Goal: Information Seeking & Learning: Find specific page/section

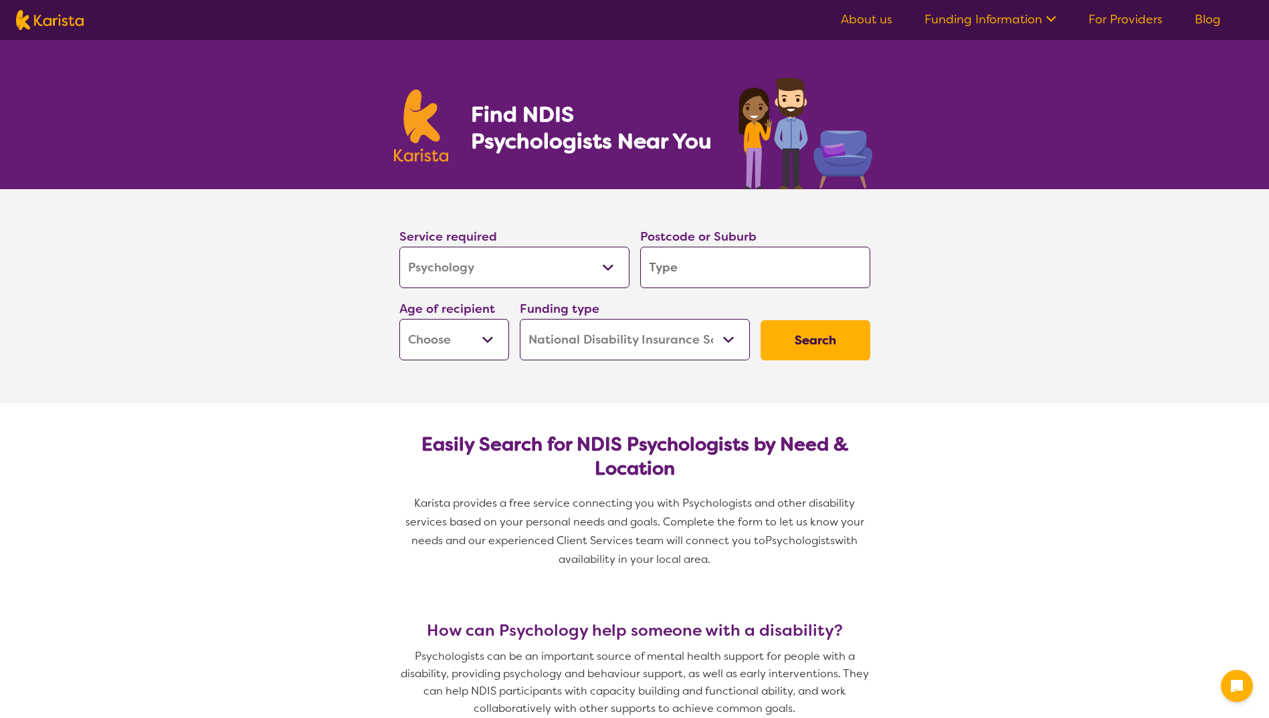
select select "Psychology"
select select "NDIS"
select select "Psychology"
select select "NDIS"
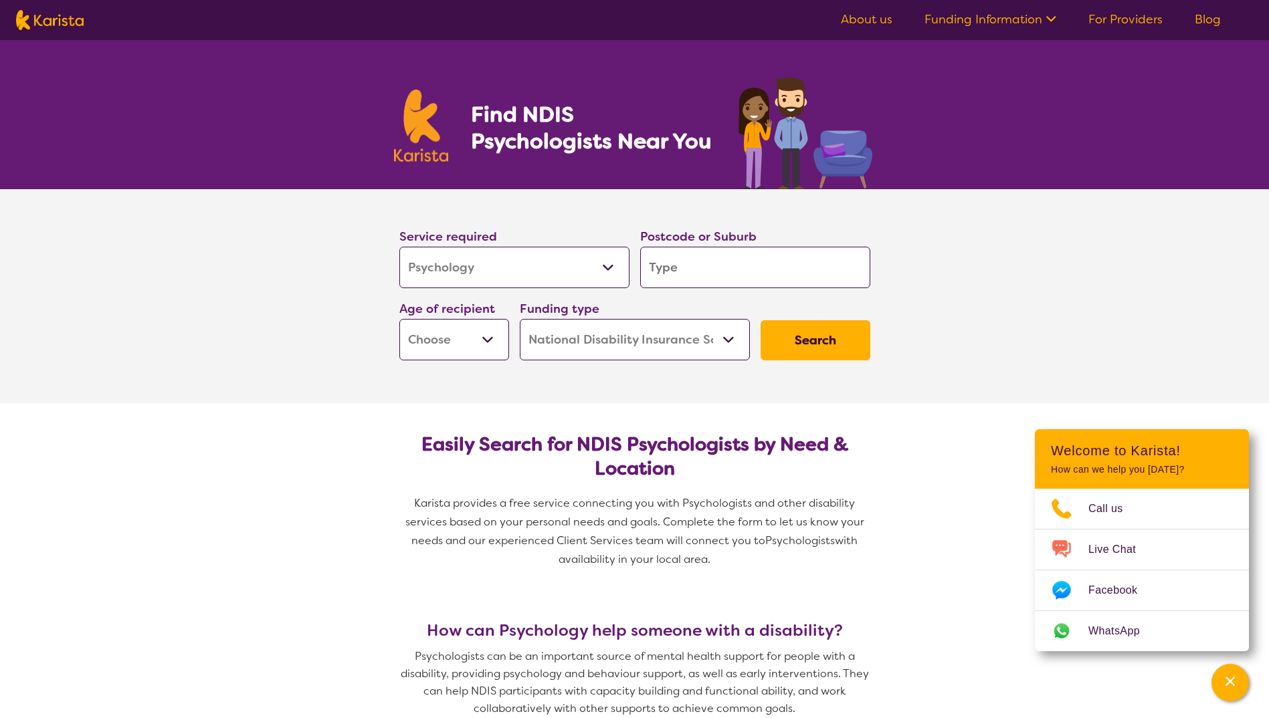
click at [685, 262] on input "search" at bounding box center [755, 267] width 230 height 41
type input "4"
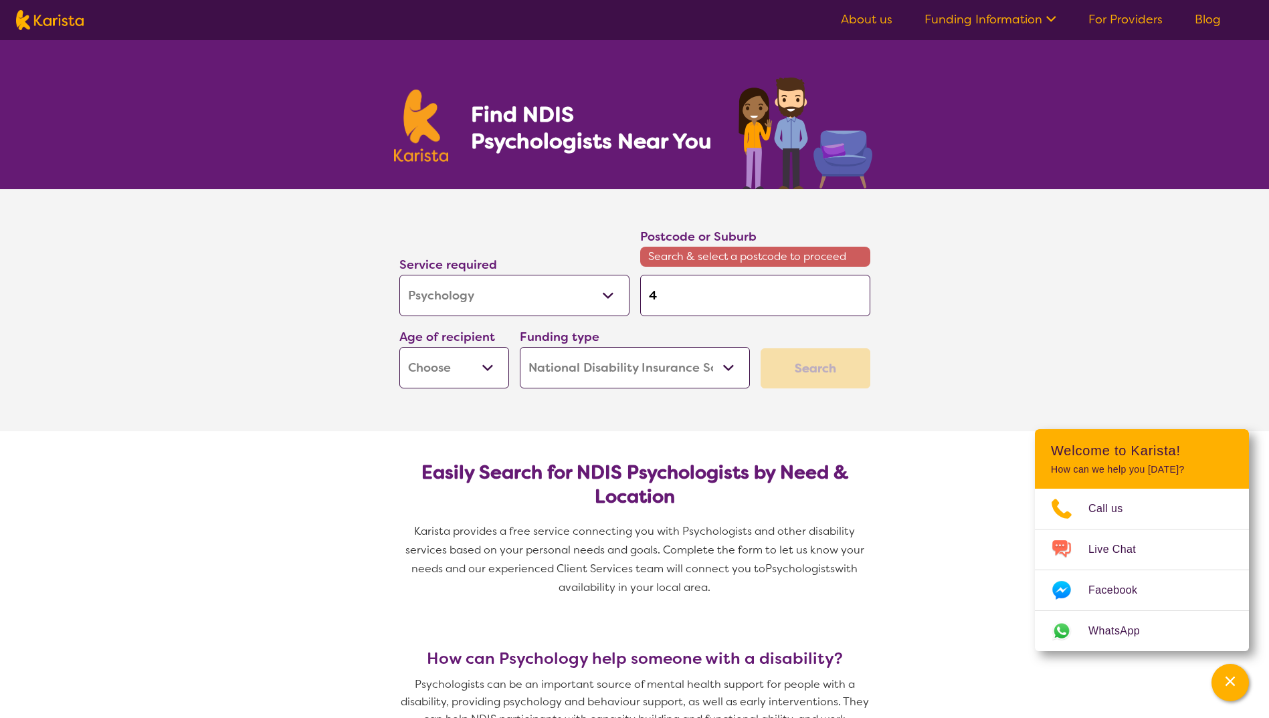
type input "48"
type input "481"
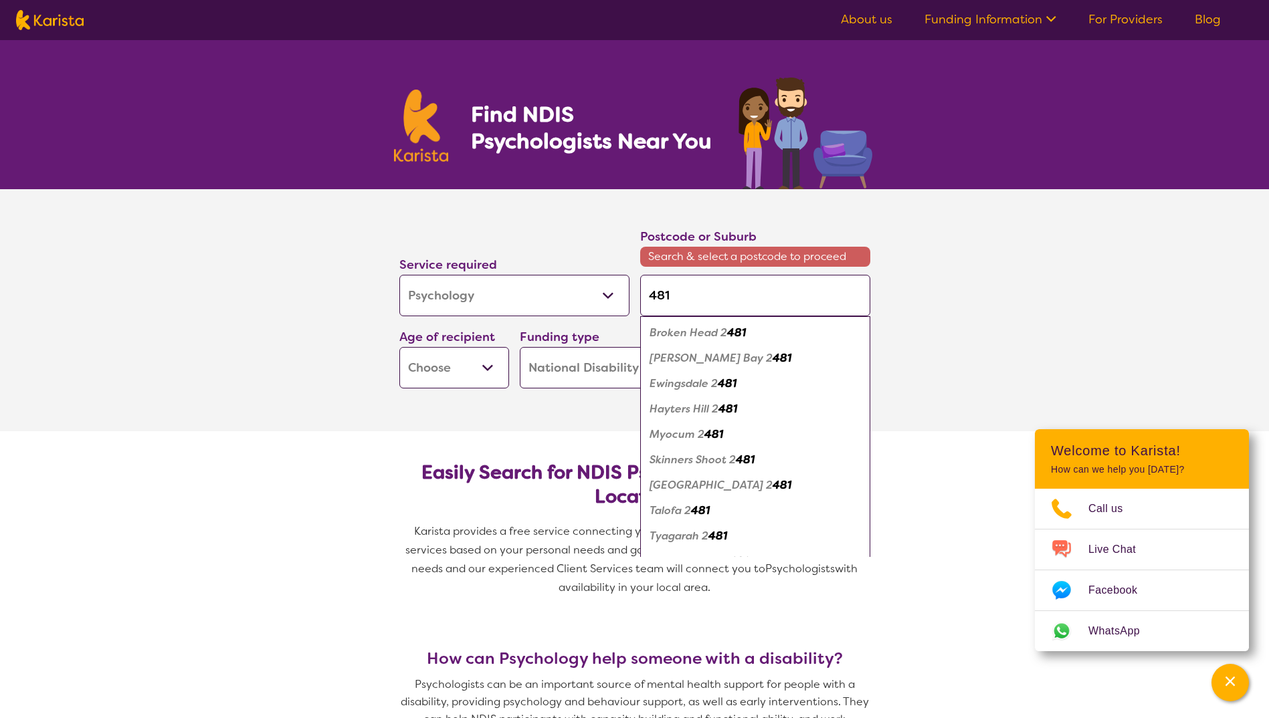
type input "4817"
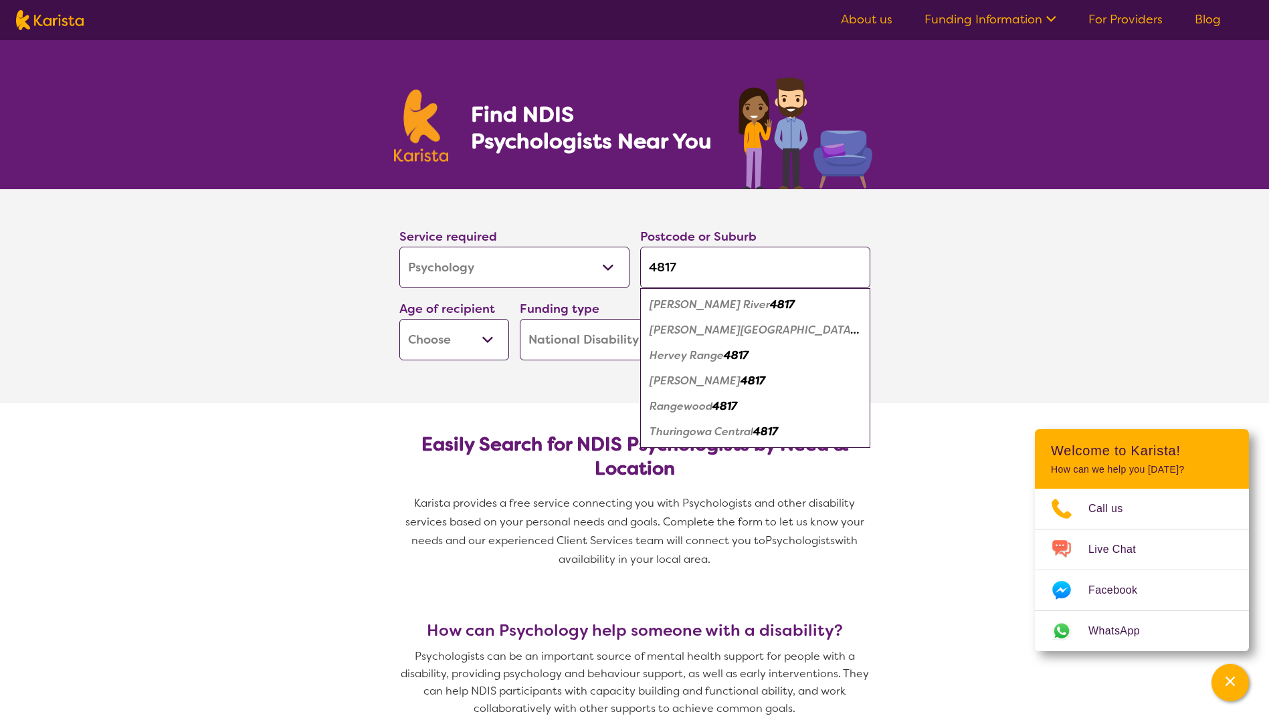
type input "4817"
click at [741, 379] on em "4817" at bounding box center [753, 381] width 25 height 14
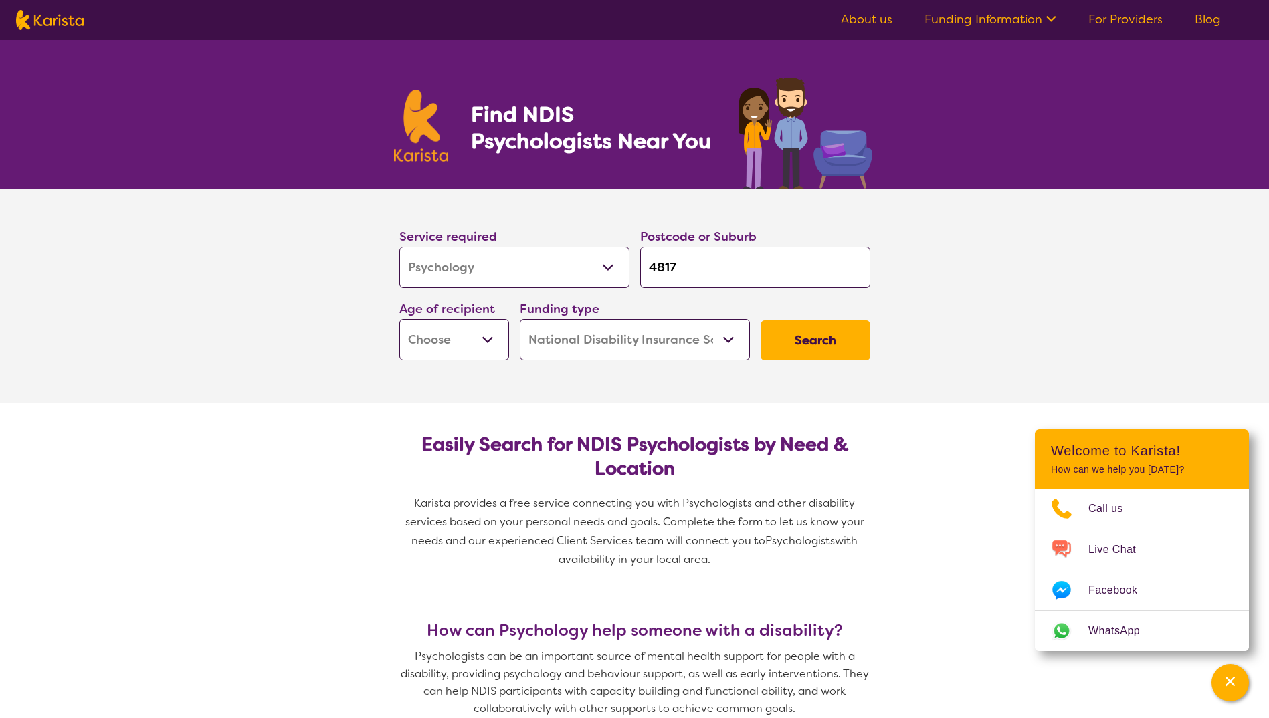
click at [482, 343] on select "Early Childhood - 0 to 9 Child - 10 to 11 Adolescent - 12 to 17 Adult - 18 to 6…" at bounding box center [454, 339] width 110 height 41
select select "AS"
click at [399, 319] on select "Early Childhood - 0 to 9 Child - 10 to 11 Adolescent - 12 to 17 Adult - 18 to 6…" at bounding box center [454, 339] width 110 height 41
select select "AS"
click at [804, 338] on button "Search" at bounding box center [816, 340] width 110 height 40
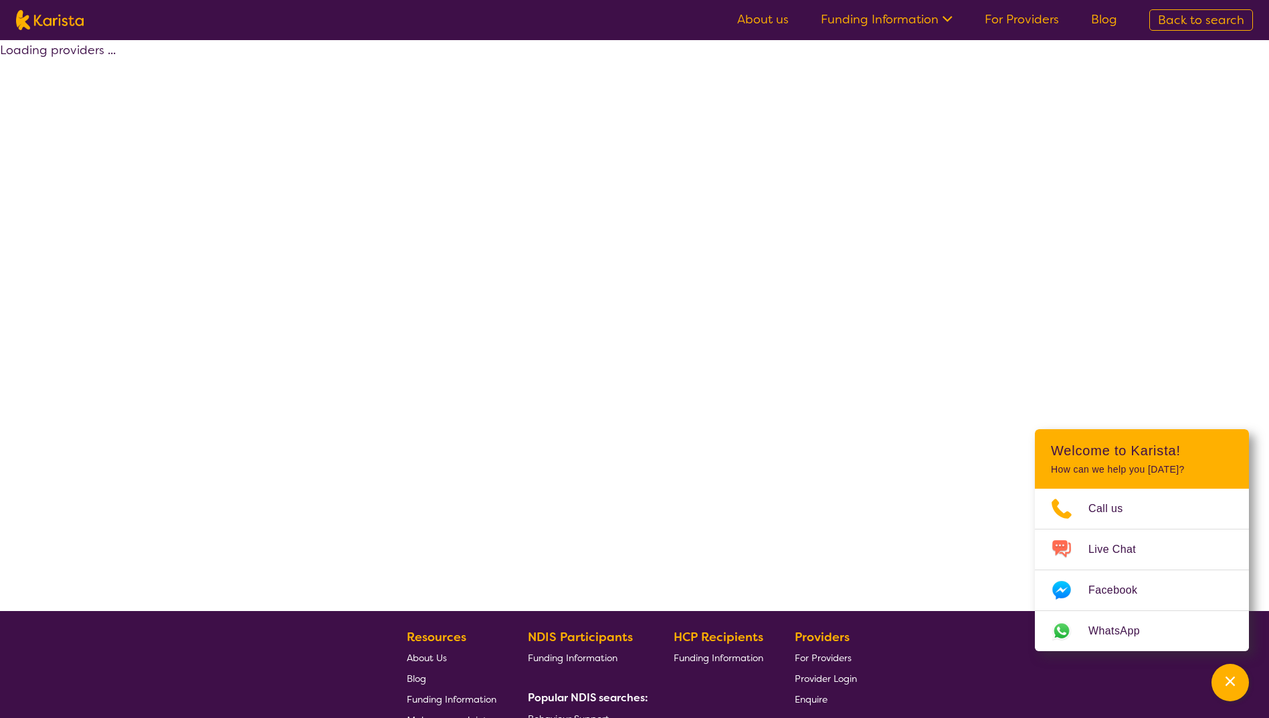
select select "by_score"
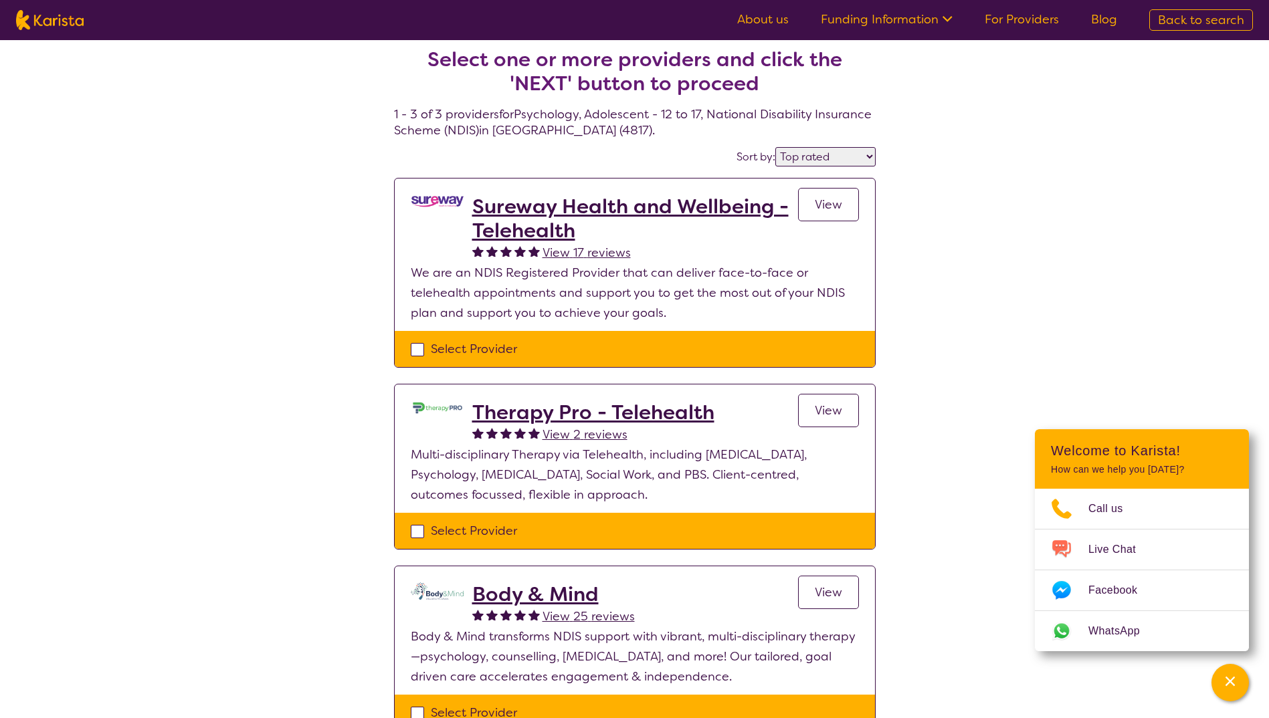
scroll to position [18, 0]
